Goal: Transaction & Acquisition: Purchase product/service

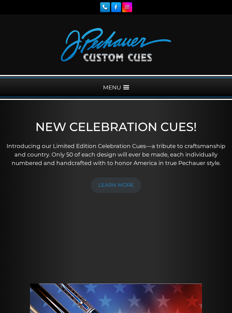
click at [125, 89] on span at bounding box center [127, 88] width 6 height 6
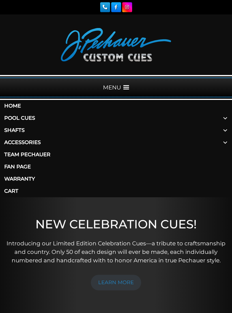
click at [16, 121] on link "Pool Cues" at bounding box center [116, 118] width 232 height 12
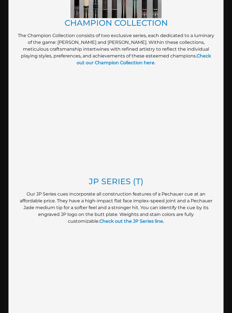
scroll to position [505, 0]
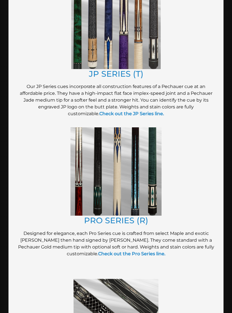
click at [187, 232] on p "Designed for elegance, each Pro Series cue is crafted from select Maple and exo…" at bounding box center [116, 243] width 198 height 27
click at [128, 72] on link "JP SERIES (T)" at bounding box center [116, 74] width 55 height 10
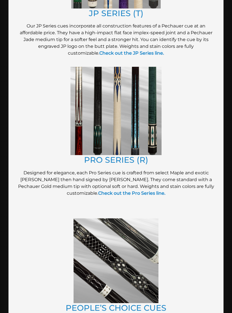
scroll to position [519, 0]
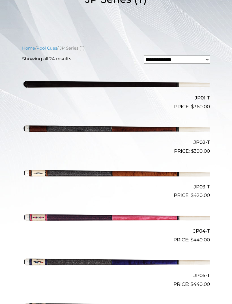
scroll to position [167, 0]
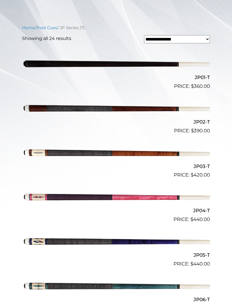
click at [39, 108] on img at bounding box center [116, 107] width 188 height 31
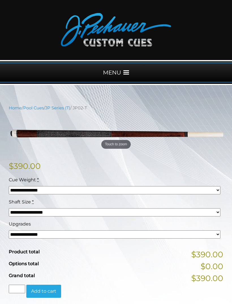
scroll to position [55, 0]
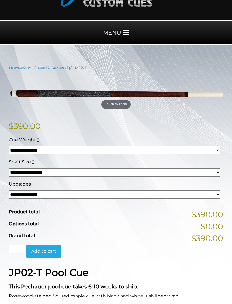
click at [21, 153] on select "**********" at bounding box center [115, 150] width 212 height 8
select select "*****"
click at [204, 198] on select "**********" at bounding box center [115, 194] width 212 height 8
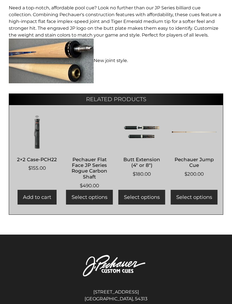
scroll to position [490, 0]
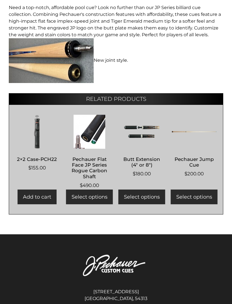
click at [35, 133] on img at bounding box center [37, 132] width 45 height 34
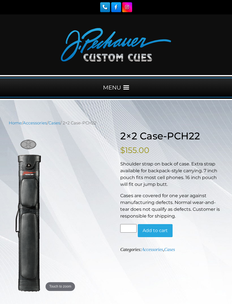
click at [129, 89] on span at bounding box center [127, 88] width 6 height 6
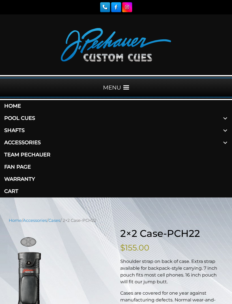
click at [17, 131] on link "Shafts" at bounding box center [116, 130] width 232 height 12
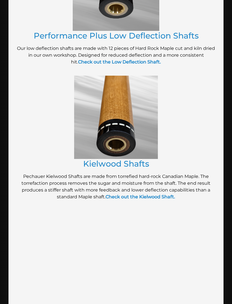
scroll to position [433, 0]
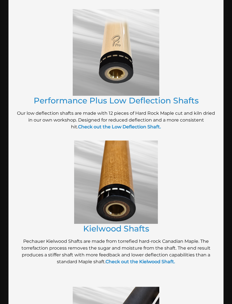
click at [41, 98] on link "Performance Plus Low Deflection Shafts" at bounding box center [116, 100] width 165 height 10
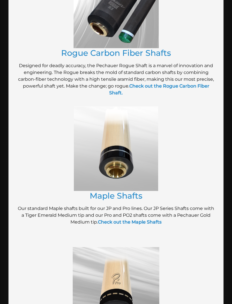
scroll to position [194, 0]
click at [81, 154] on img at bounding box center [116, 149] width 84 height 84
click at [80, 152] on img at bounding box center [116, 149] width 84 height 84
click at [139, 195] on link "Maple Shafts" at bounding box center [116, 196] width 53 height 10
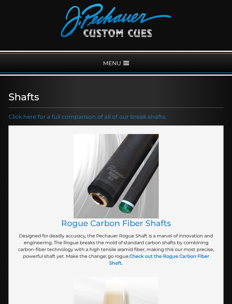
scroll to position [24, 0]
click at [163, 224] on link "Rogue Carbon Fiber Shafts" at bounding box center [116, 223] width 110 height 10
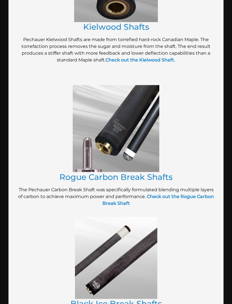
scroll to position [646, 0]
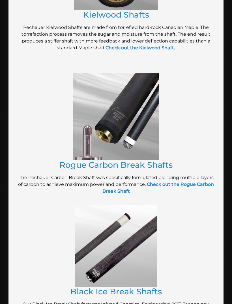
click at [65, 165] on link "Rogue Carbon Break Shafts" at bounding box center [115, 165] width 113 height 10
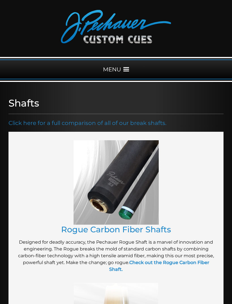
scroll to position [87, 0]
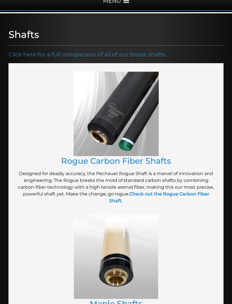
click at [159, 163] on link "Rogue Carbon Fiber Shafts" at bounding box center [116, 161] width 110 height 10
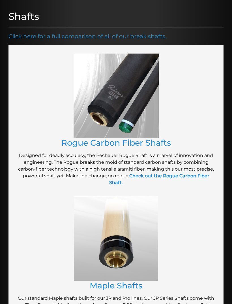
click at [139, 84] on img at bounding box center [116, 96] width 85 height 84
click at [196, 178] on strong "Check out the Rogue Carbon Fiber Shaft." at bounding box center [159, 179] width 100 height 12
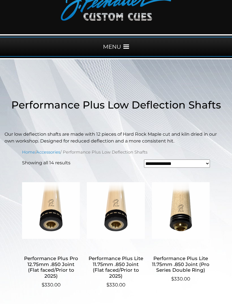
scroll to position [33, 0]
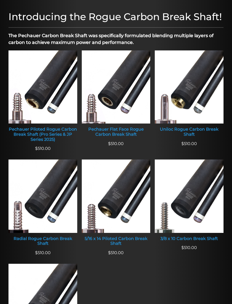
scroll to position [209, 0]
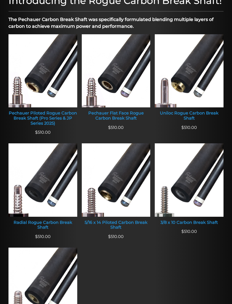
click at [30, 122] on div "Pechauer Piloted Rogue Carbon Break Shaft (Pro Series & JP Series 2025)" at bounding box center [42, 118] width 69 height 15
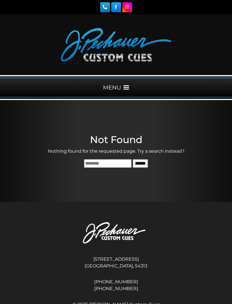
click at [121, 88] on div "MENU" at bounding box center [116, 88] width 232 height 20
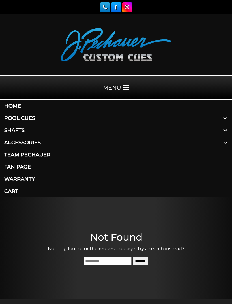
click at [225, 130] on span at bounding box center [226, 130] width 14 height 12
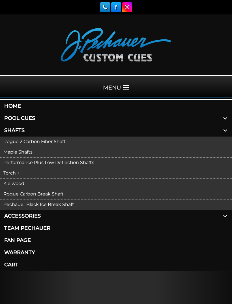
click at [19, 140] on link "Rogue 2 Carbon Fiber Shaft" at bounding box center [116, 142] width 232 height 10
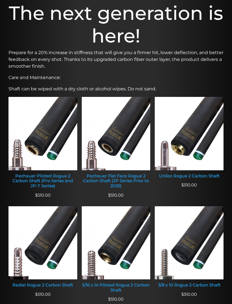
scroll to position [200, 0]
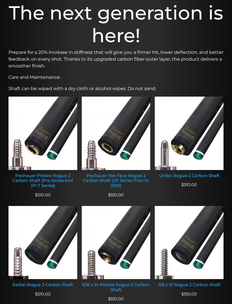
click at [19, 179] on div "Pechauer Piloted Rogue 2 Carbon Shaft (Pro Series and JP-T Series)" at bounding box center [42, 180] width 69 height 15
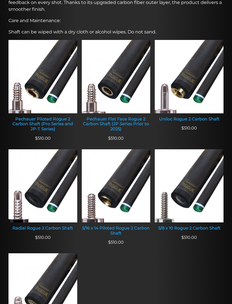
scroll to position [292, 0]
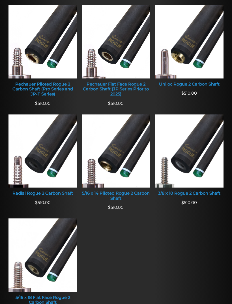
click at [24, 193] on div "Radial Rogue 2 Carbon Shaft" at bounding box center [42, 193] width 69 height 5
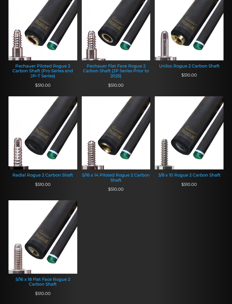
click at [209, 175] on div "3/8 x 10 Rogue 2 Carbon Shaft" at bounding box center [189, 175] width 69 height 5
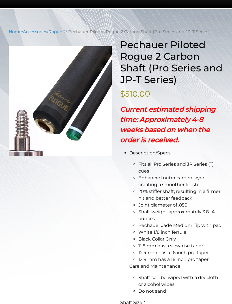
scroll to position [51, 0]
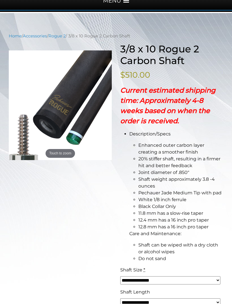
scroll to position [99, 0]
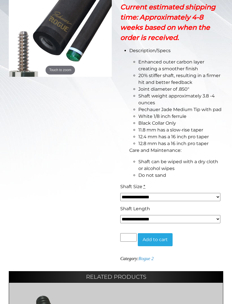
click at [201, 197] on select "**********" at bounding box center [170, 197] width 100 height 8
select select "*****"
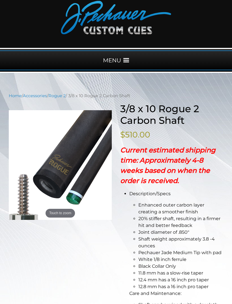
scroll to position [0, 0]
